Goal: Transaction & Acquisition: Purchase product/service

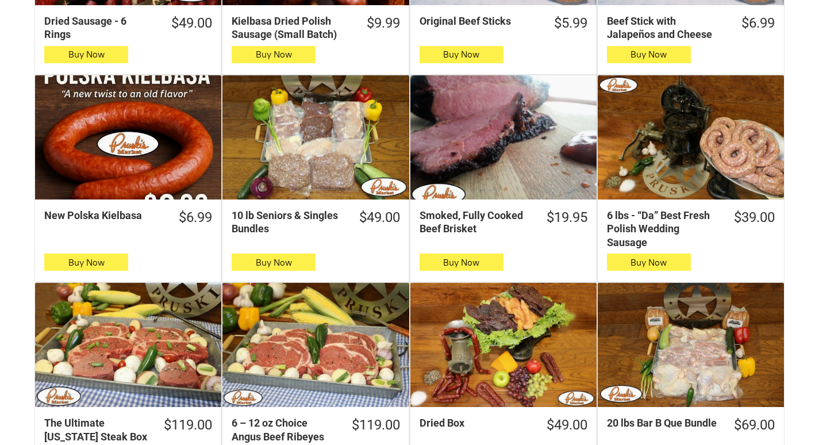
scroll to position [575, 0]
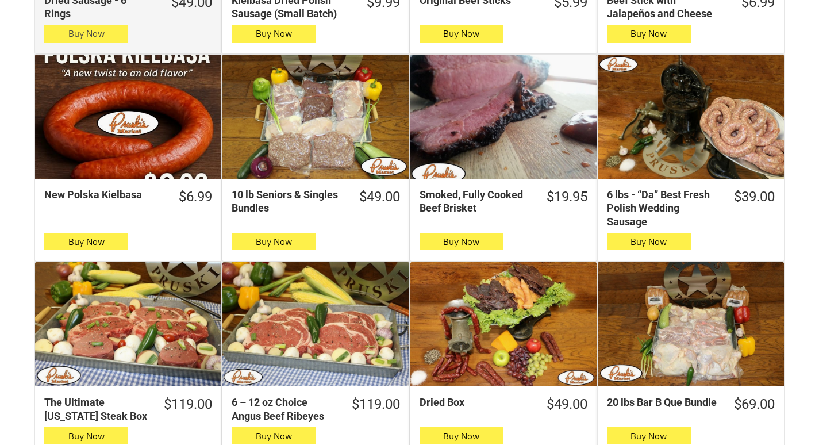
click at [86, 33] on icon "button" at bounding box center [87, 34] width 12 height 14
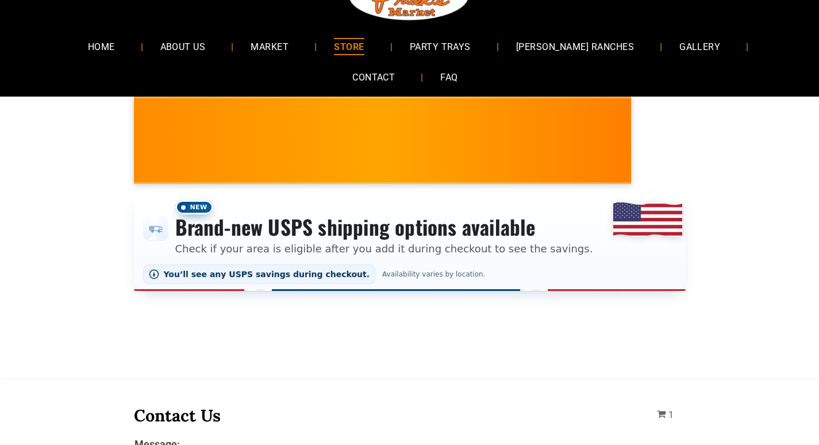
scroll to position [0, 0]
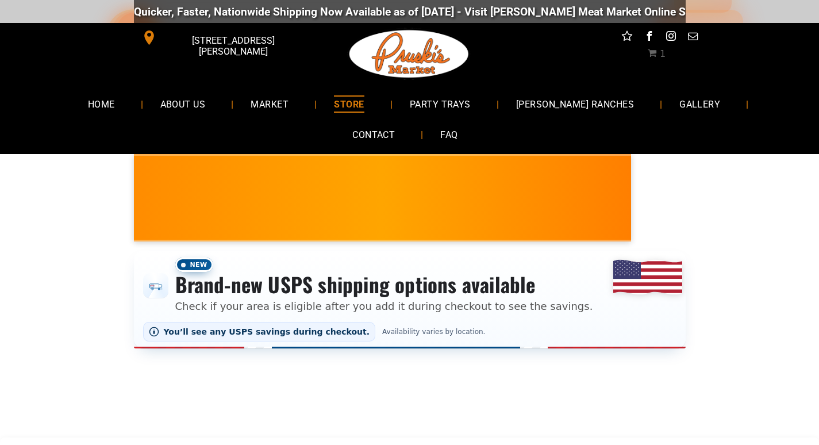
click at [317, 113] on link "STORE" at bounding box center [349, 104] width 64 height 30
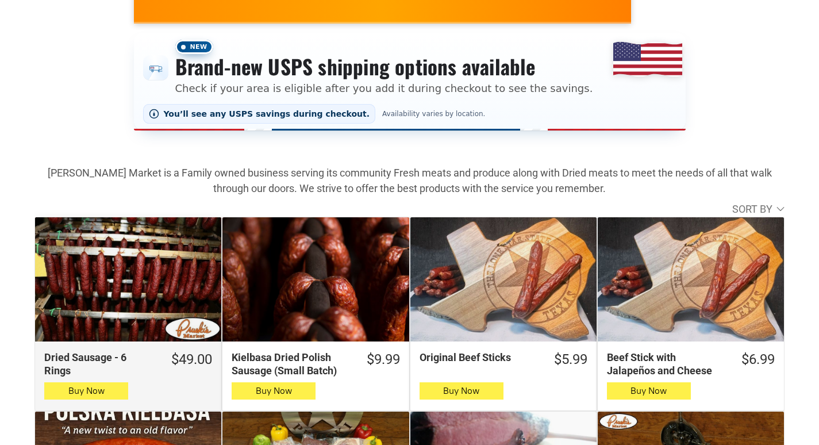
scroll to position [230, 0]
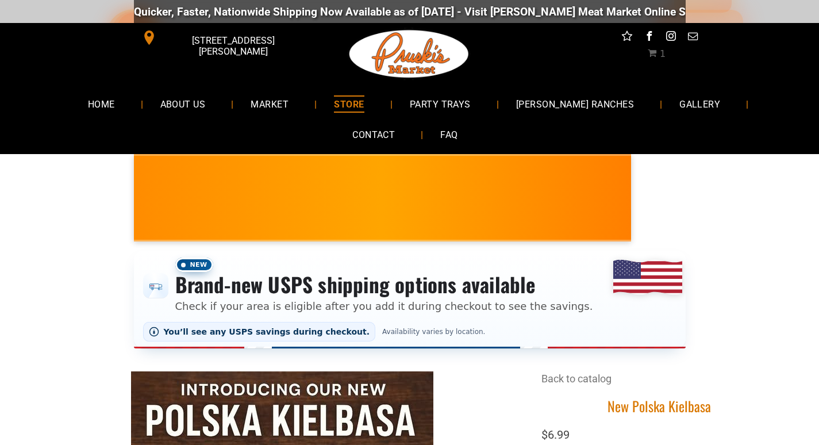
click at [3, 3] on div "Quicker, Faster, Nationwide Shipping Now Available as of 8-19-2025 - Visit Prus…" at bounding box center [409, 11] width 819 height 23
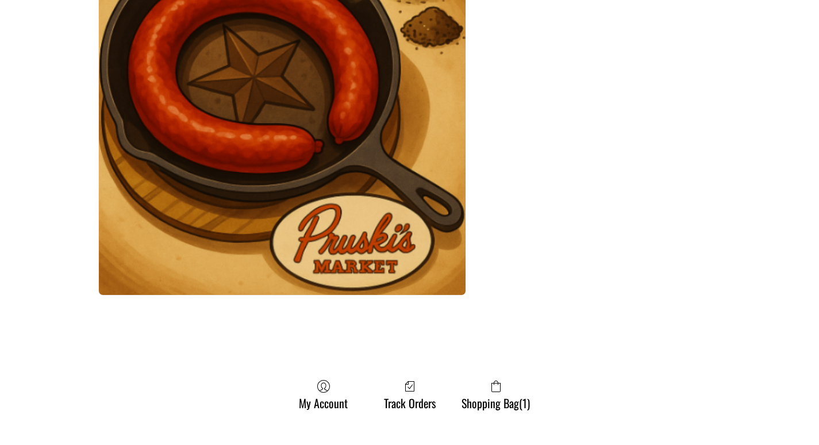
scroll to position [2013, 0]
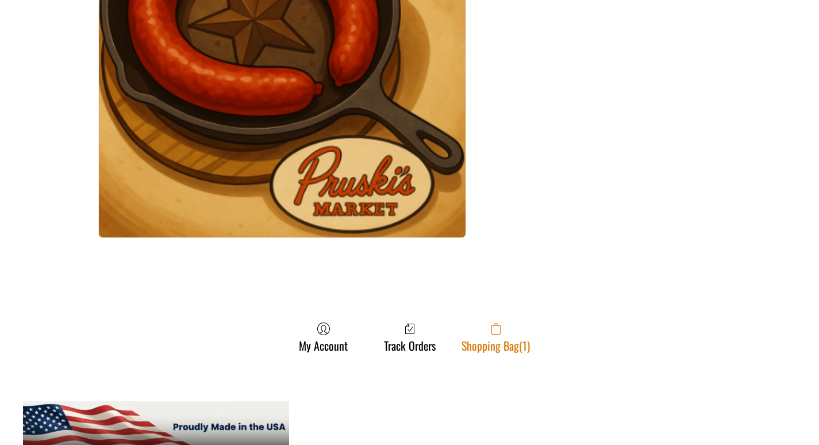
click at [488, 343] on link "Shopping Bag (1)" at bounding box center [496, 337] width 80 height 30
